Goal: Task Accomplishment & Management: Complete application form

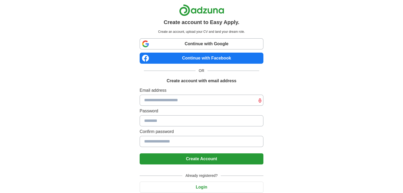
click at [157, 101] on input at bounding box center [202, 100] width 124 height 11
click at [182, 41] on link "Continue with Google" at bounding box center [202, 43] width 124 height 11
click at [178, 101] on input at bounding box center [202, 100] width 124 height 11
click at [186, 44] on link "Continue with Google" at bounding box center [202, 43] width 124 height 11
click at [155, 98] on input at bounding box center [202, 100] width 124 height 11
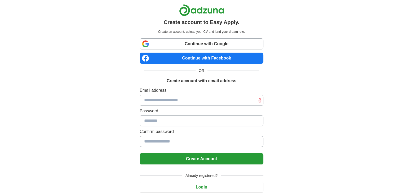
click at [181, 41] on link "Continue with Google" at bounding box center [202, 43] width 124 height 11
